Goal: Task Accomplishment & Management: Complete application form

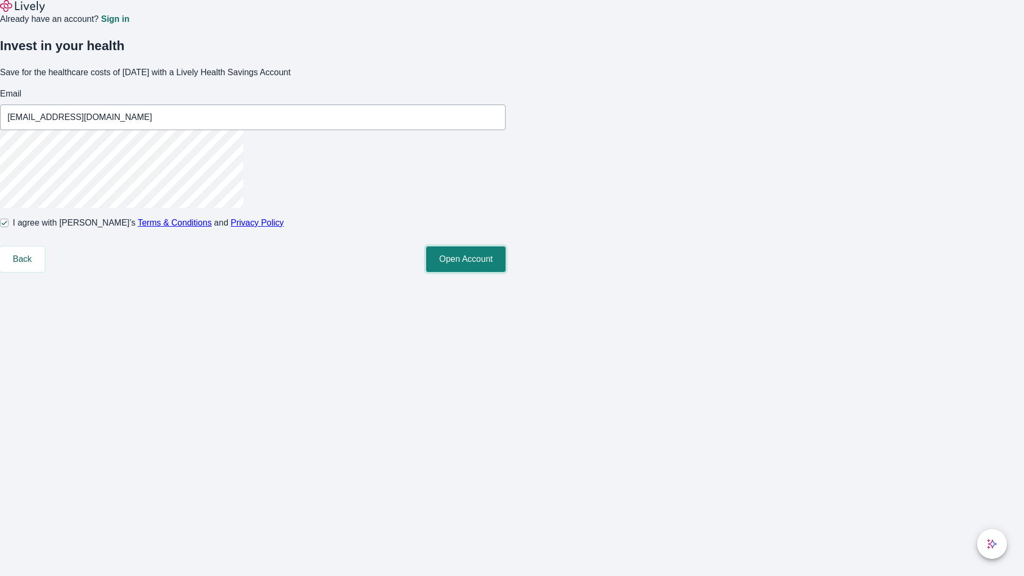
click at [505, 272] on button "Open Account" at bounding box center [465, 259] width 79 height 26
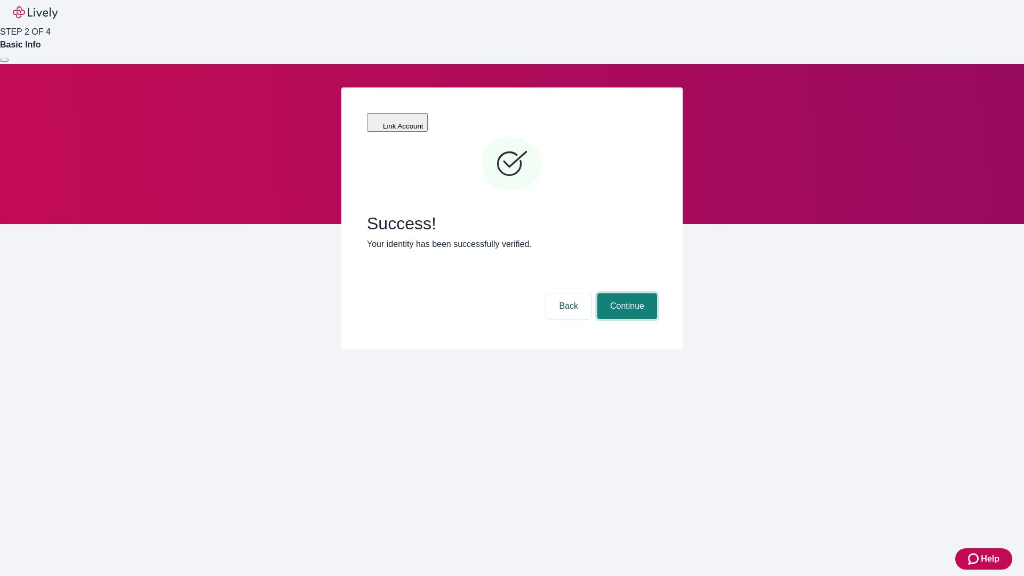
click at [625, 293] on button "Continue" at bounding box center [627, 306] width 60 height 26
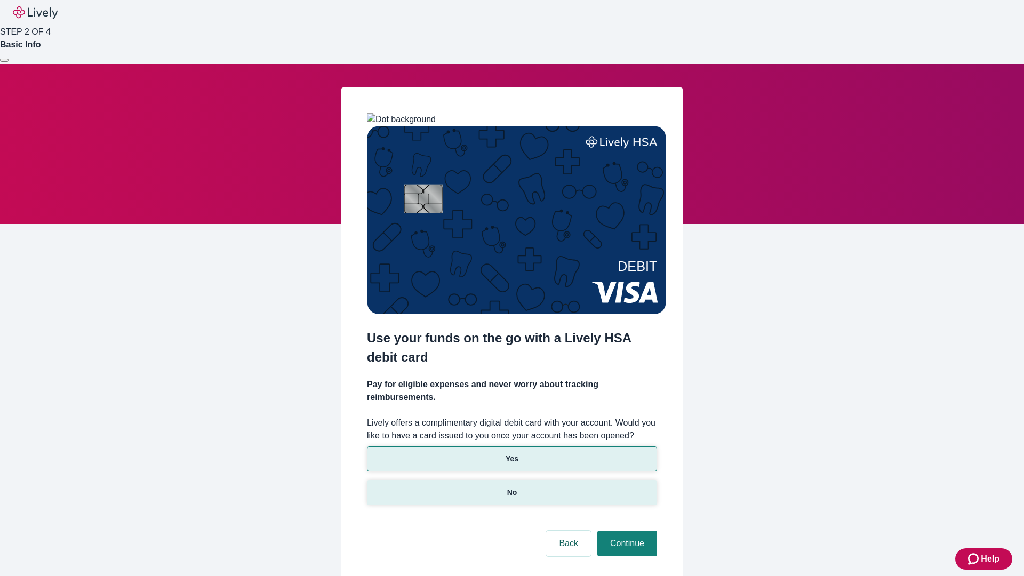
click at [511, 487] on p "No" at bounding box center [512, 492] width 10 height 11
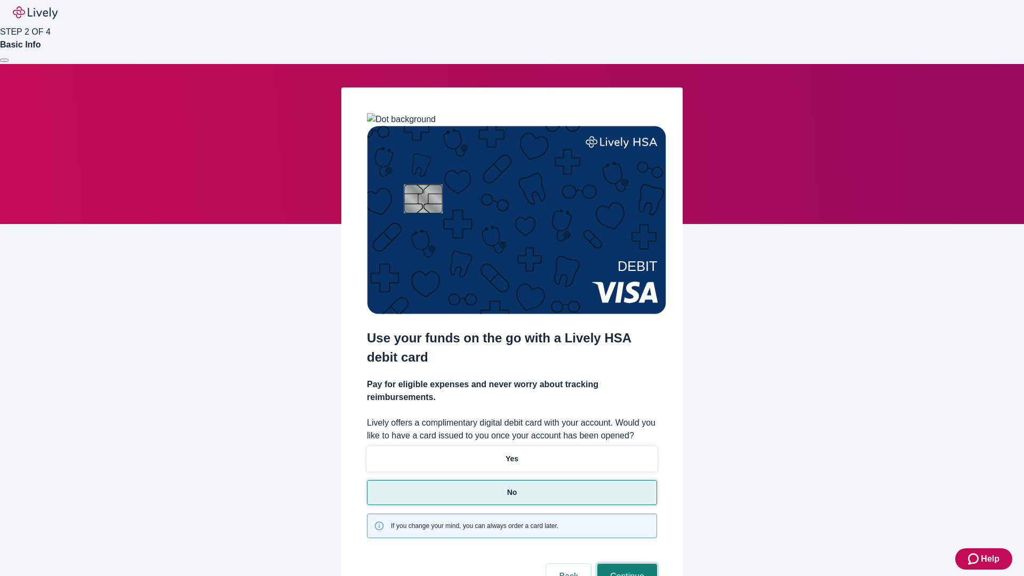
click at [625, 564] on button "Continue" at bounding box center [627, 577] width 60 height 26
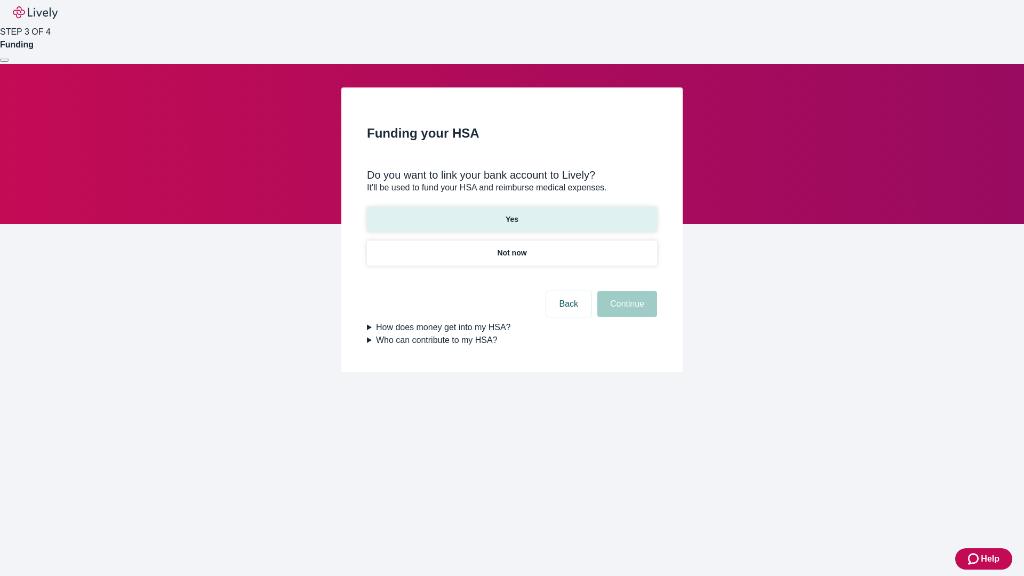
click at [511, 214] on p "Yes" at bounding box center [511, 219] width 13 height 11
click at [625, 291] on button "Continue" at bounding box center [627, 304] width 60 height 26
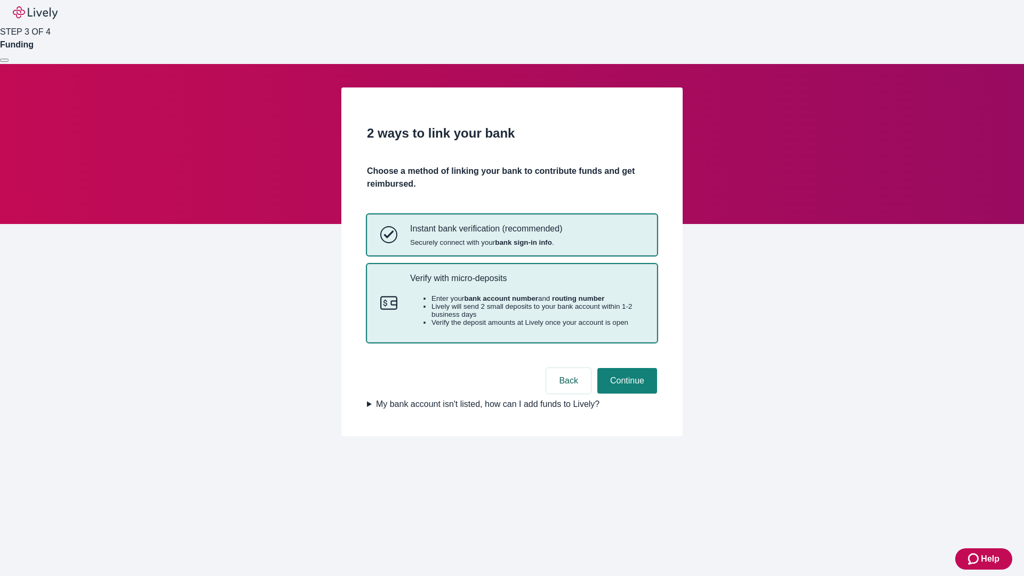
click at [526, 283] on p "Verify with micro-deposits" at bounding box center [527, 278] width 234 height 10
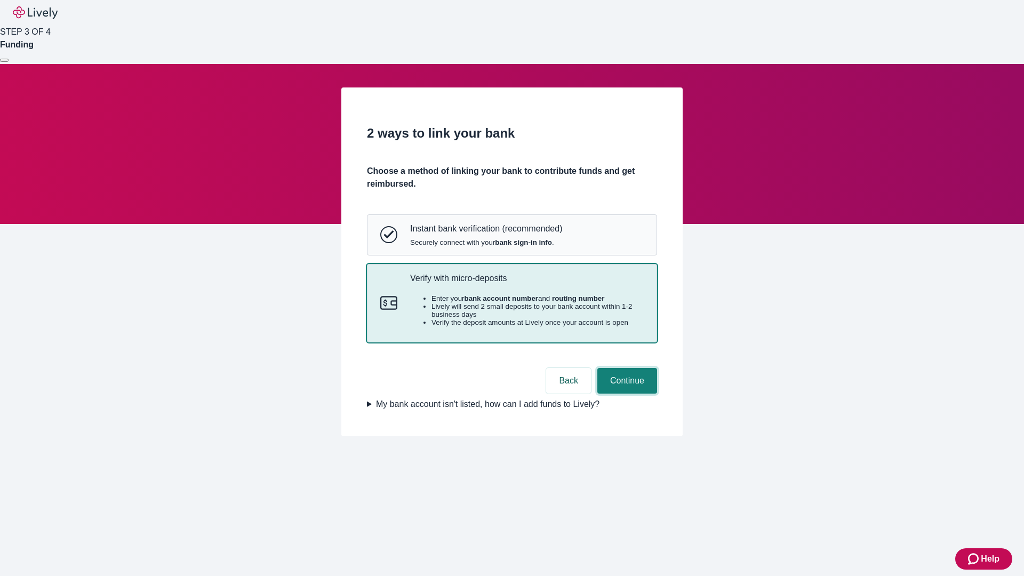
click at [625, 393] on button "Continue" at bounding box center [627, 381] width 60 height 26
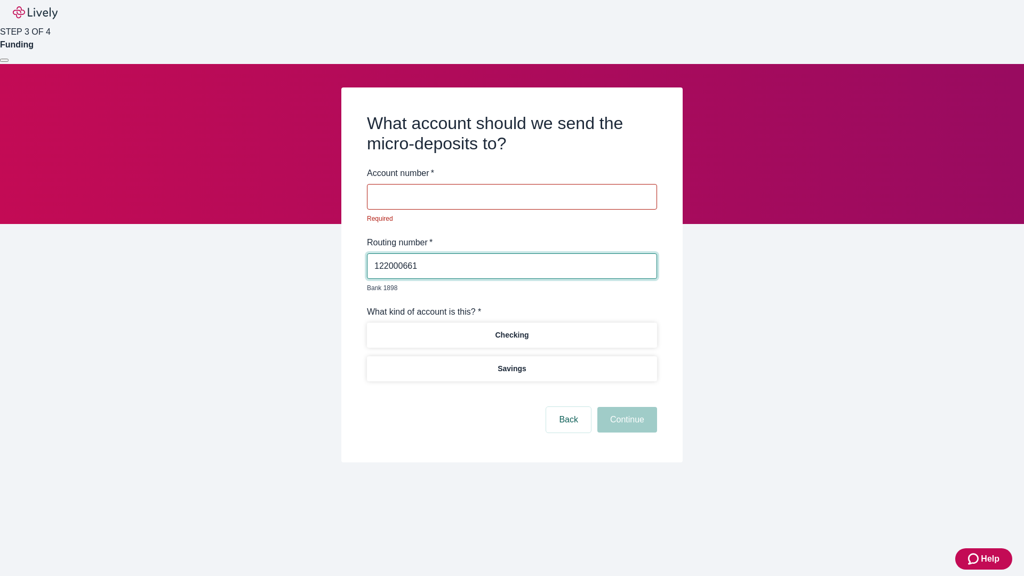
type input "122000661"
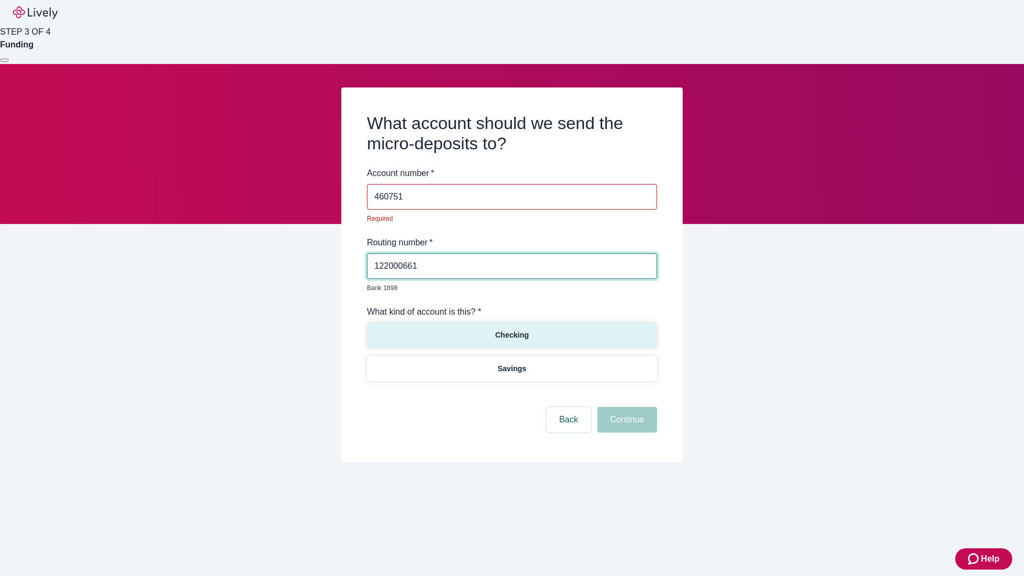
type input "460751"
click at [511, 329] on p "Checking" at bounding box center [512, 334] width 34 height 11
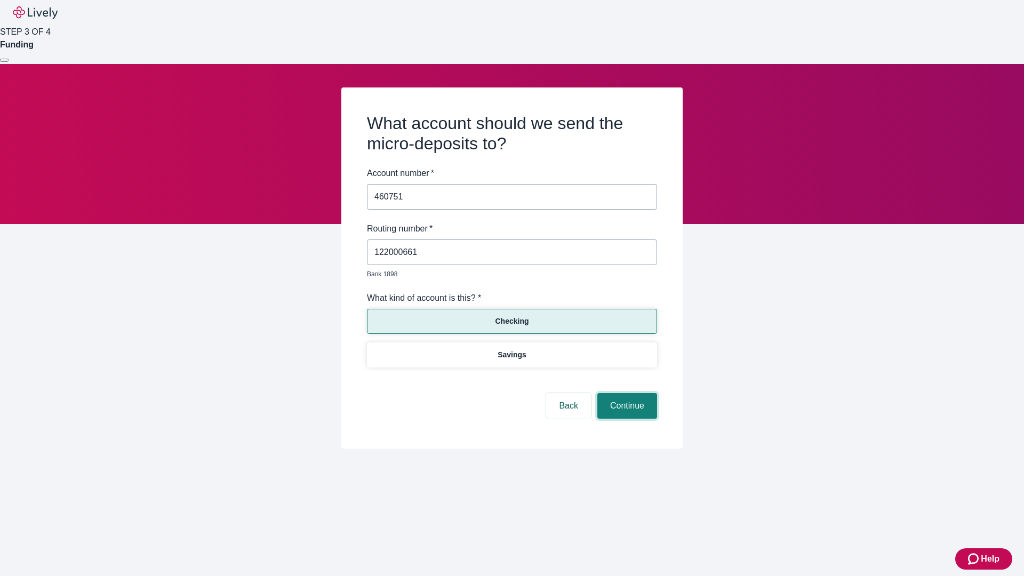
click at [625, 393] on button "Continue" at bounding box center [627, 406] width 60 height 26
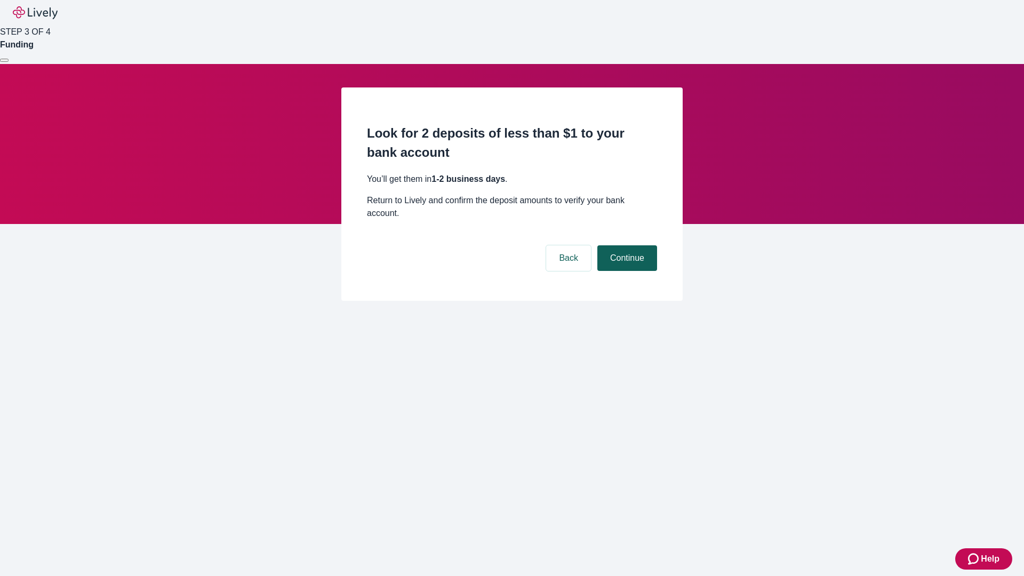
click at [625, 245] on button "Continue" at bounding box center [627, 258] width 60 height 26
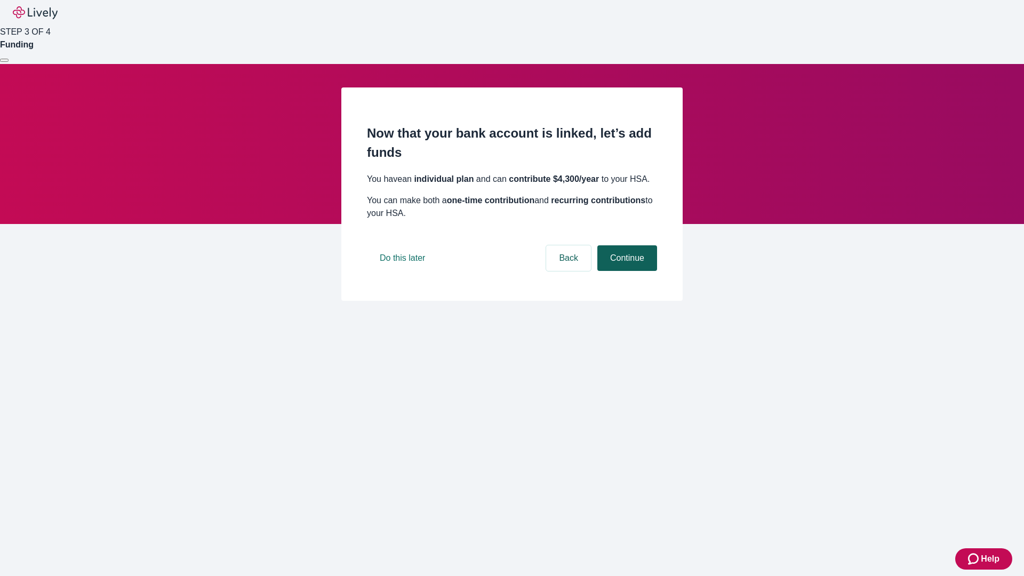
click at [625, 271] on button "Continue" at bounding box center [627, 258] width 60 height 26
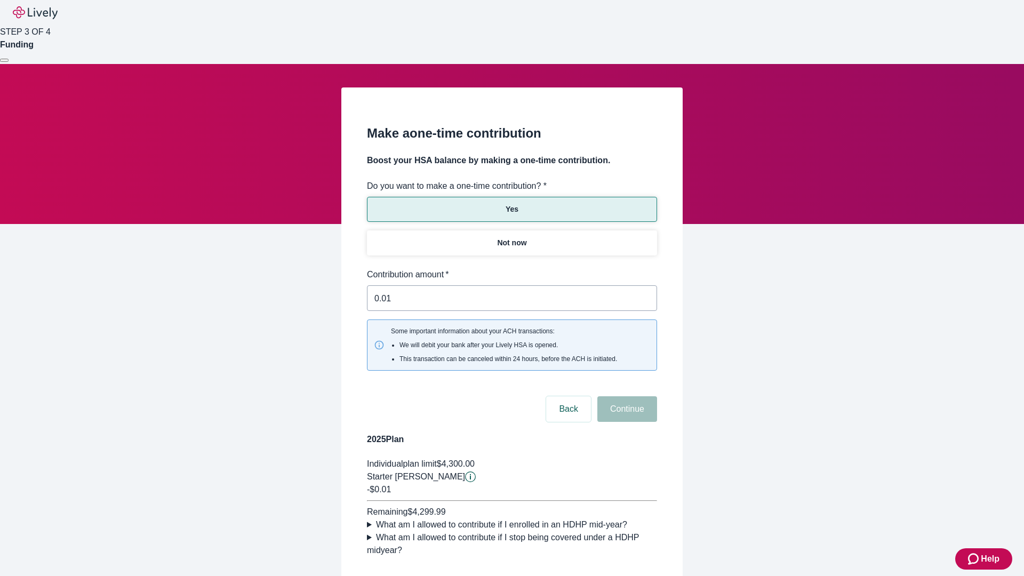
type input "0.01"
click at [625, 396] on button "Continue" at bounding box center [627, 409] width 60 height 26
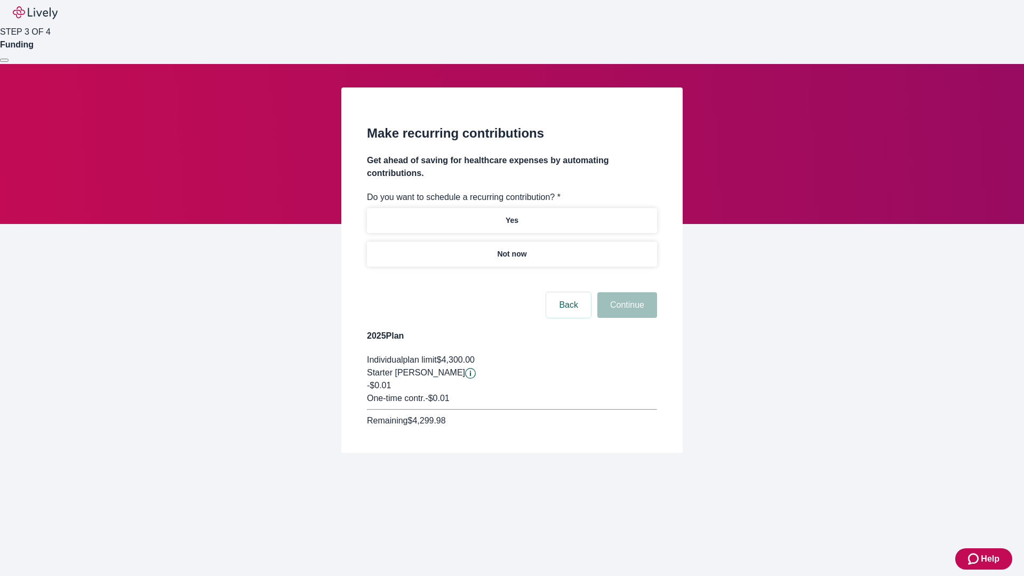
click at [511, 248] on p "Not now" at bounding box center [511, 253] width 29 height 11
click at [625, 292] on button "Continue" at bounding box center [627, 305] width 60 height 26
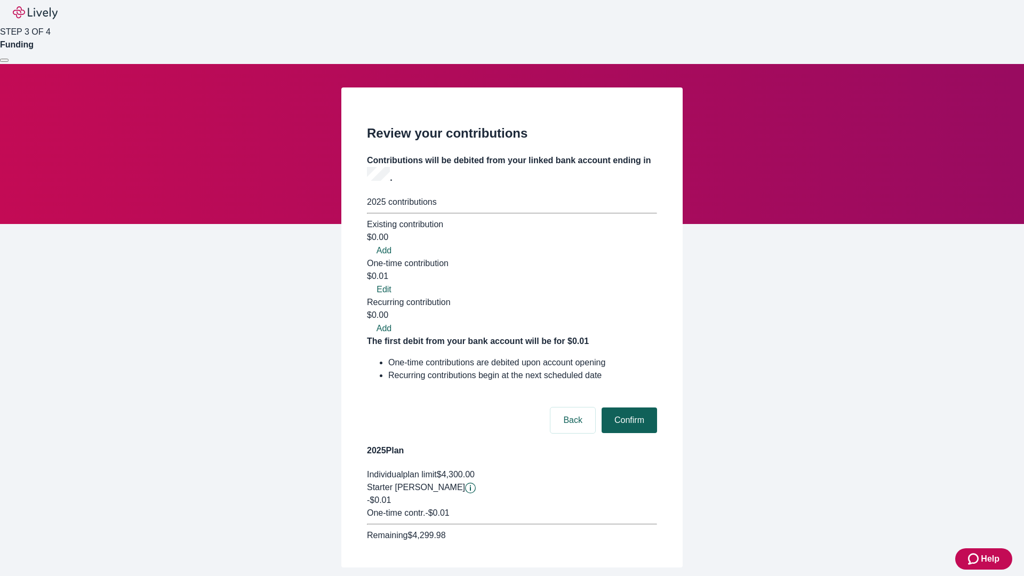
click at [628, 407] on button "Confirm" at bounding box center [628, 420] width 55 height 26
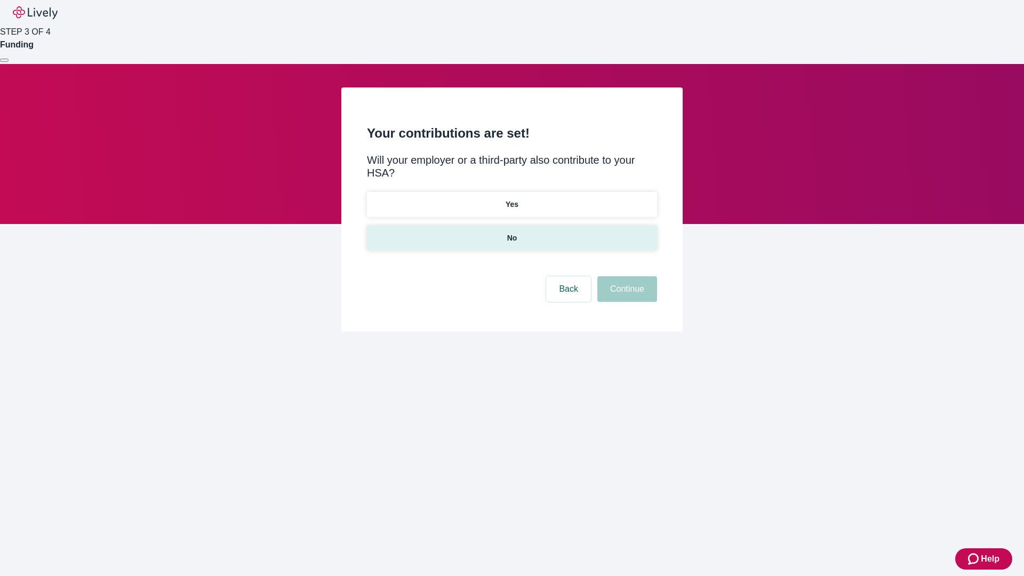
click at [511, 232] on p "No" at bounding box center [512, 237] width 10 height 11
click at [625, 276] on button "Continue" at bounding box center [627, 289] width 60 height 26
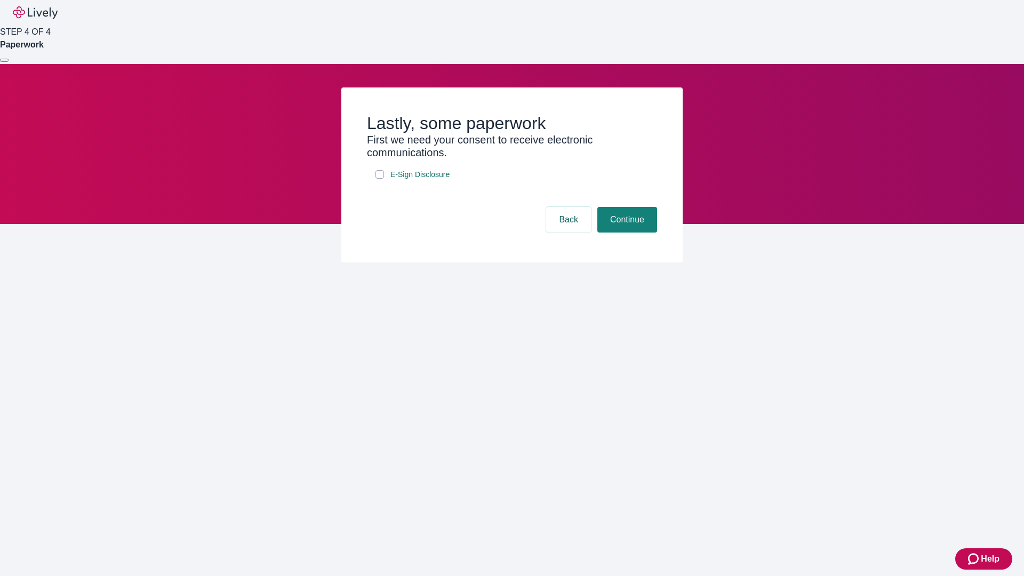
click at [380, 179] on input "E-Sign Disclosure" at bounding box center [379, 174] width 9 height 9
checkbox input "true"
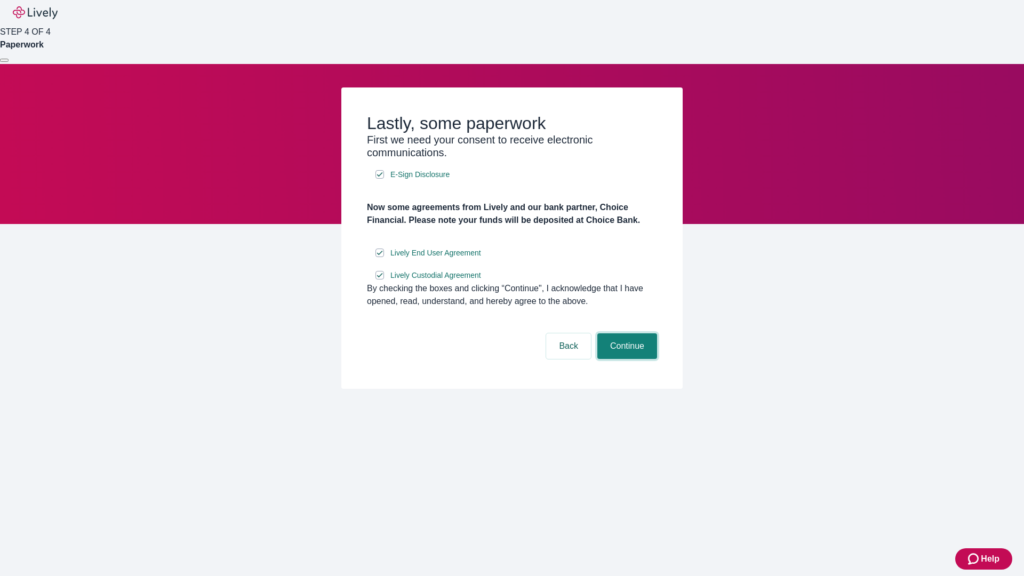
click at [625, 359] on button "Continue" at bounding box center [627, 346] width 60 height 26
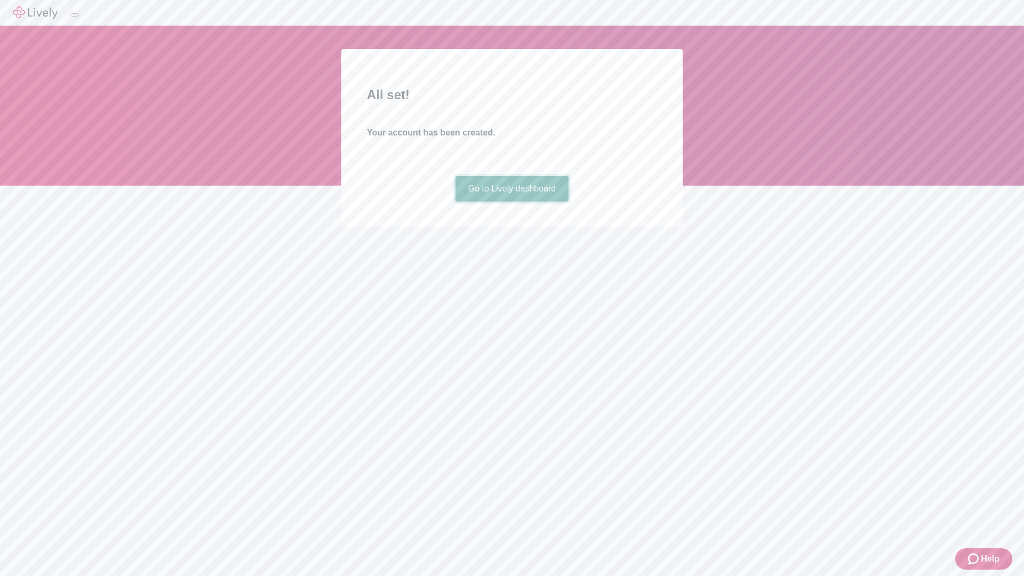
click at [511, 202] on link "Go to Lively dashboard" at bounding box center [512, 189] width 114 height 26
